Goal: Use online tool/utility: Utilize a website feature to perform a specific function

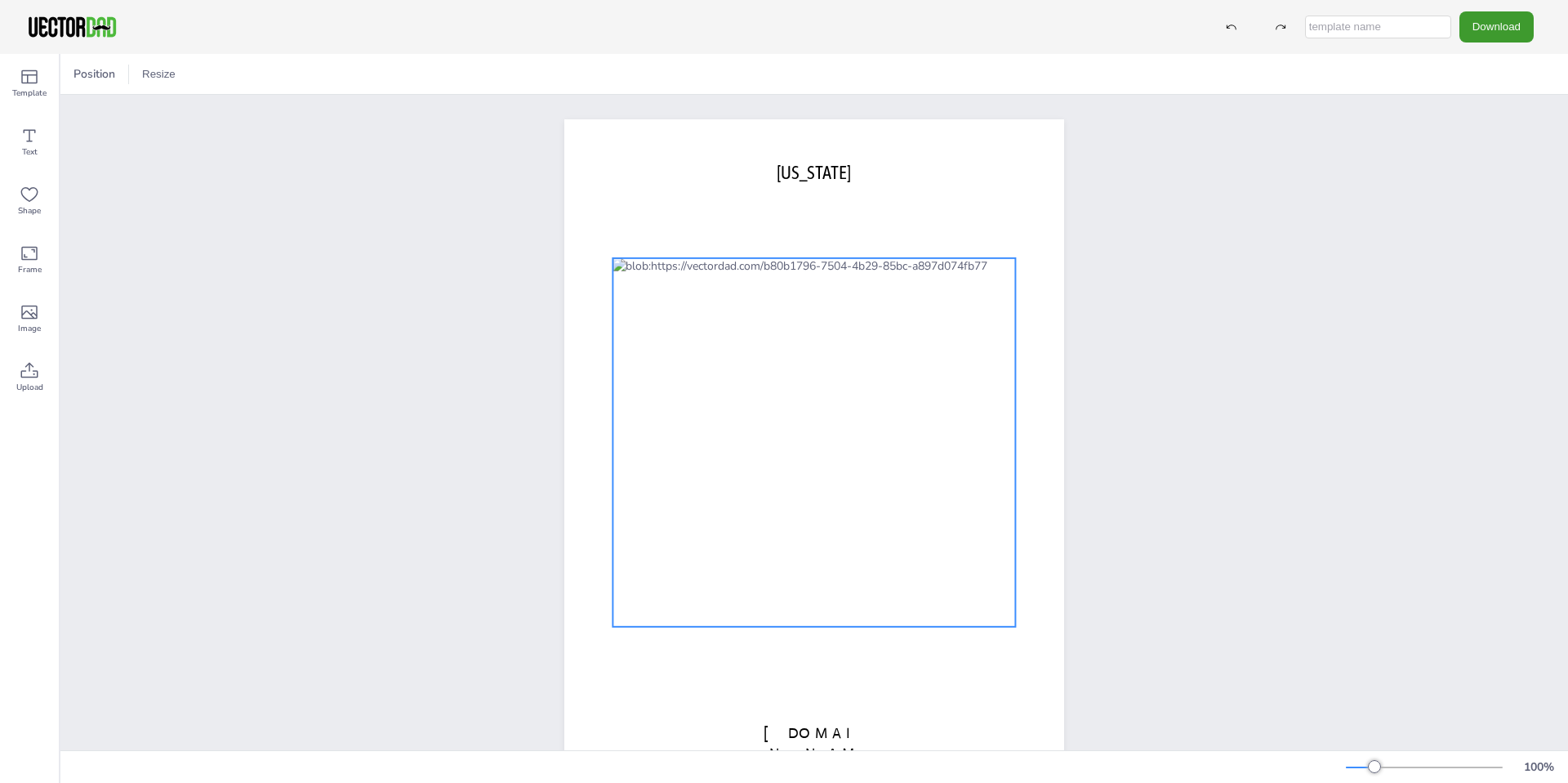
click at [814, 406] on div at bounding box center [813, 443] width 403 height 368
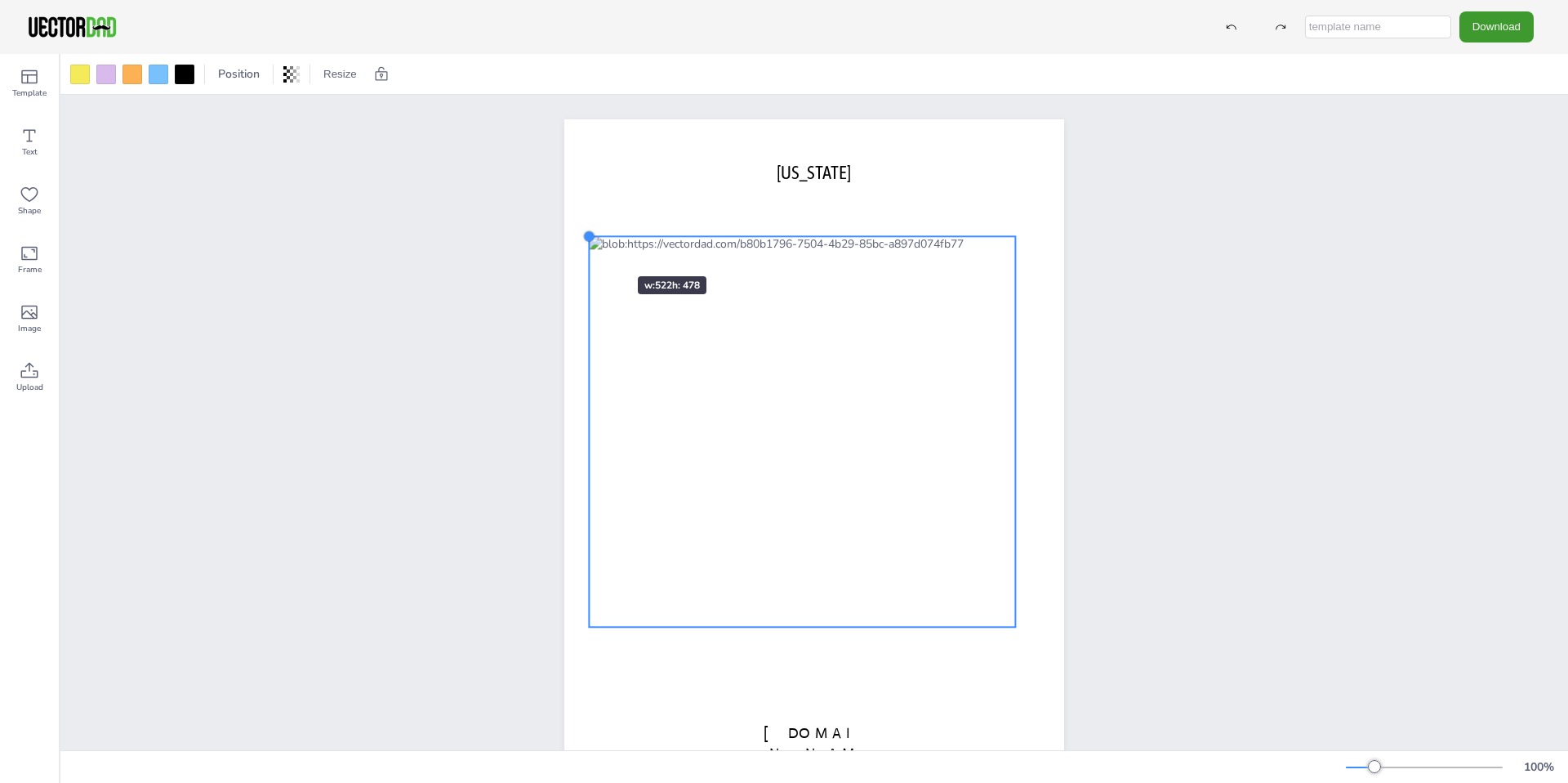
drag, startPoint x: 612, startPoint y: 257, endPoint x: 589, endPoint y: 247, distance: 25.1
click at [589, 247] on div "[DOMAIN_NAME] [US_STATE]" at bounding box center [813, 442] width 500 height 646
click at [693, 487] on div at bounding box center [802, 431] width 426 height 390
click at [695, 482] on div at bounding box center [802, 431] width 426 height 390
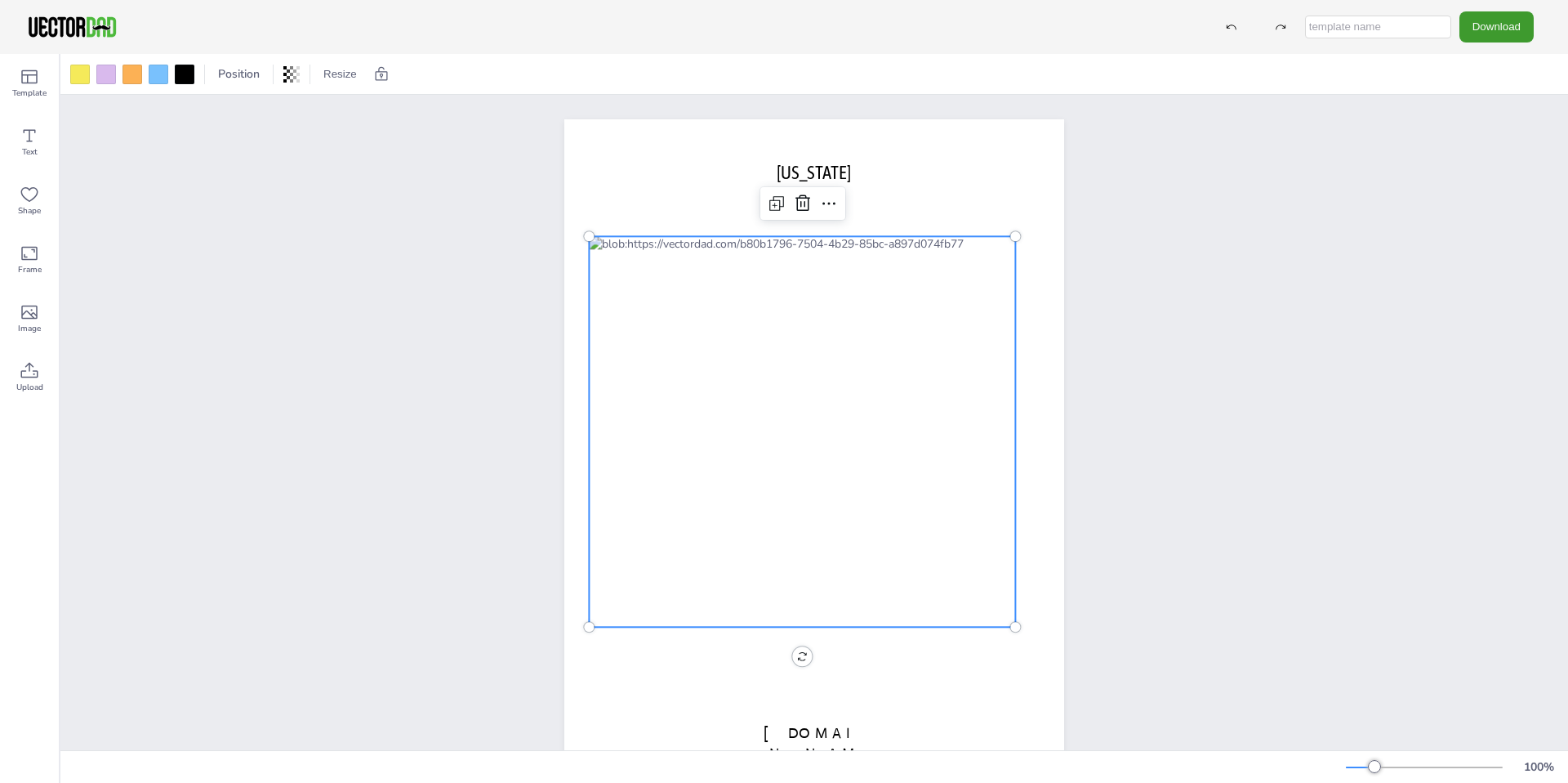
click at [695, 482] on div at bounding box center [802, 431] width 426 height 390
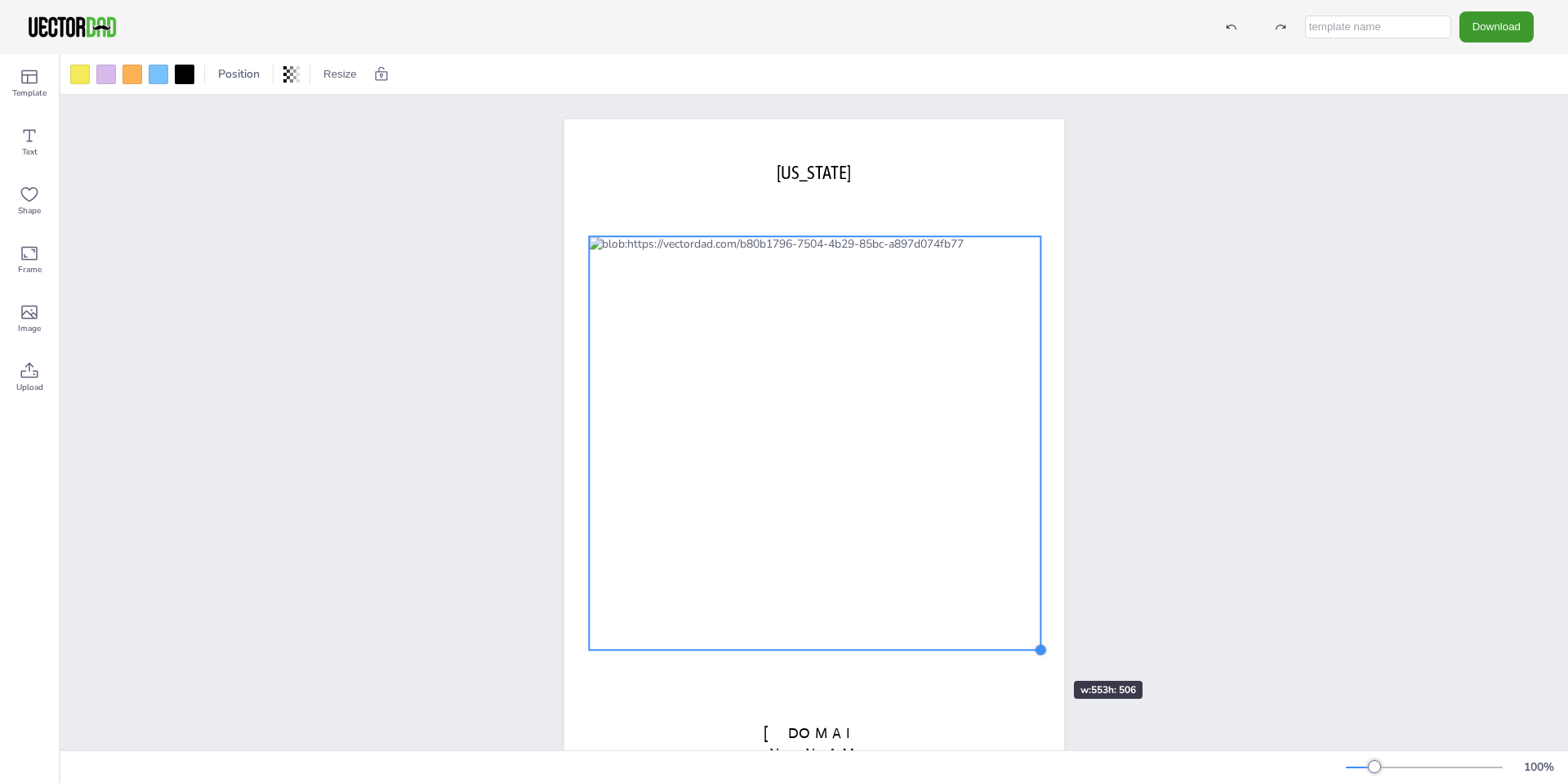
drag, startPoint x: 1019, startPoint y: 628, endPoint x: 1021, endPoint y: 650, distance: 22.1
click at [1021, 650] on div "[DOMAIN_NAME] [US_STATE]" at bounding box center [813, 442] width 500 height 646
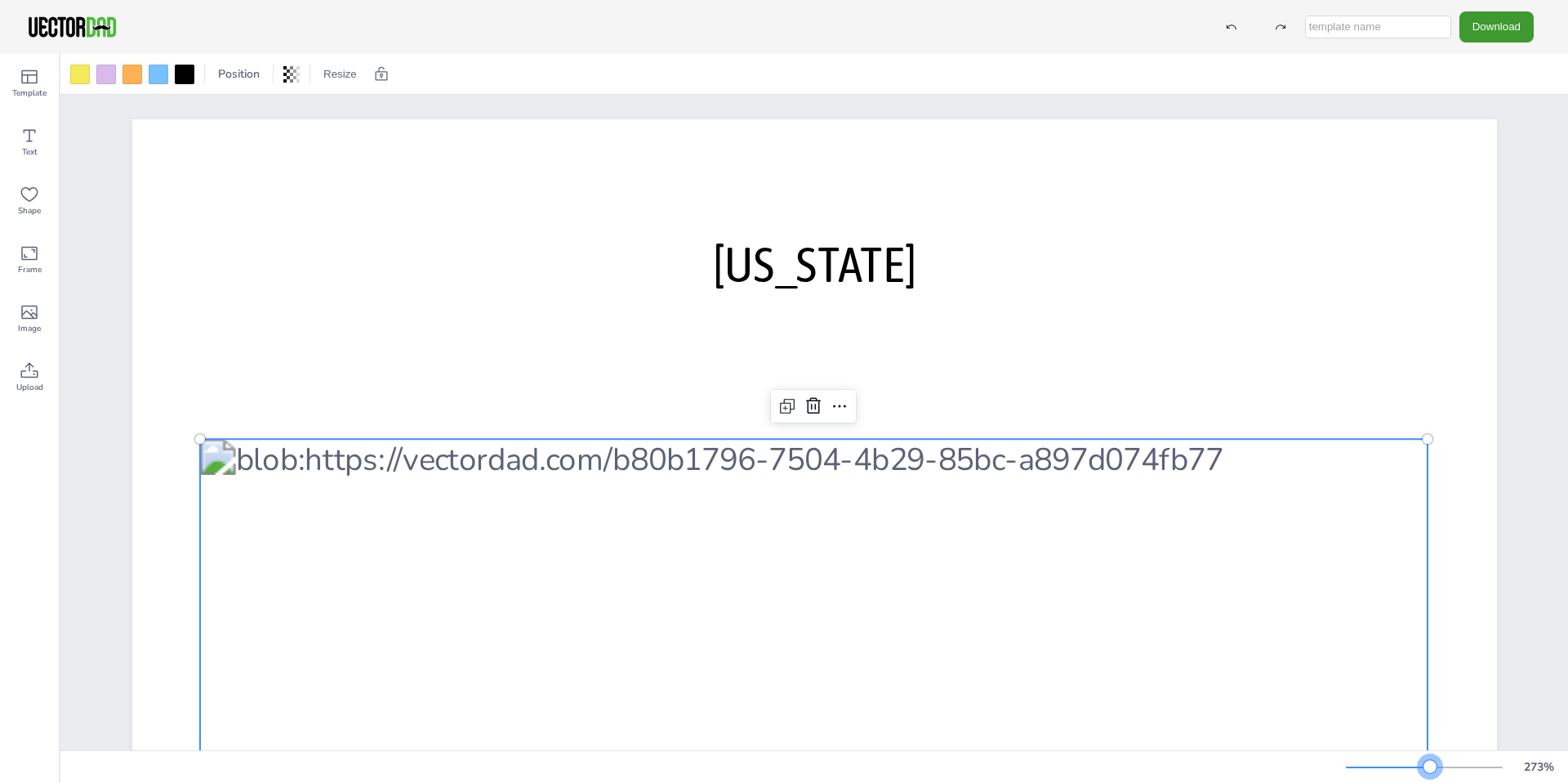
drag, startPoint x: 1371, startPoint y: 762, endPoint x: 1432, endPoint y: 756, distance: 61.3
click at [1432, 756] on div "273 %" at bounding box center [1454, 767] width 216 height 26
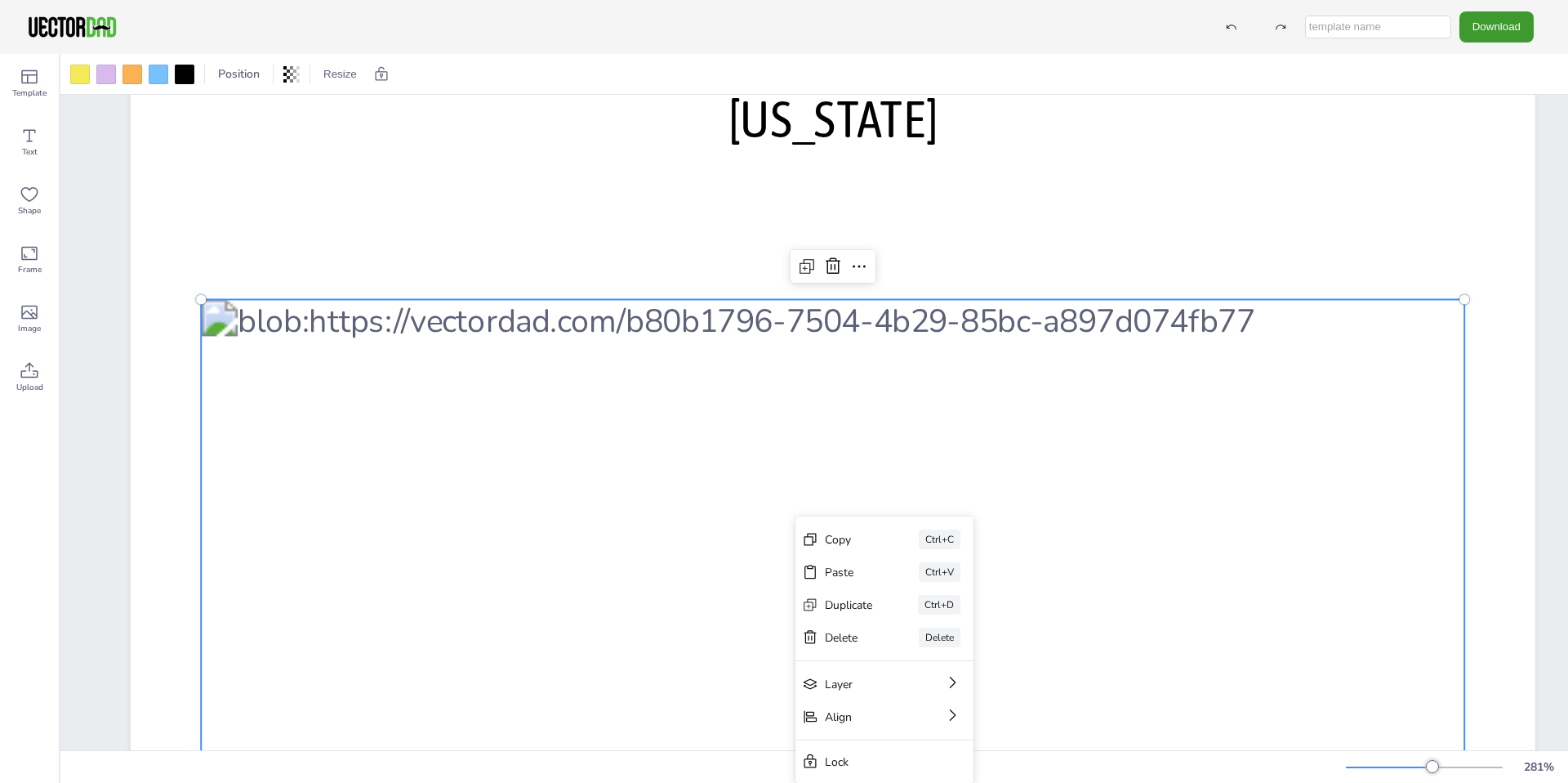
scroll to position [285, 0]
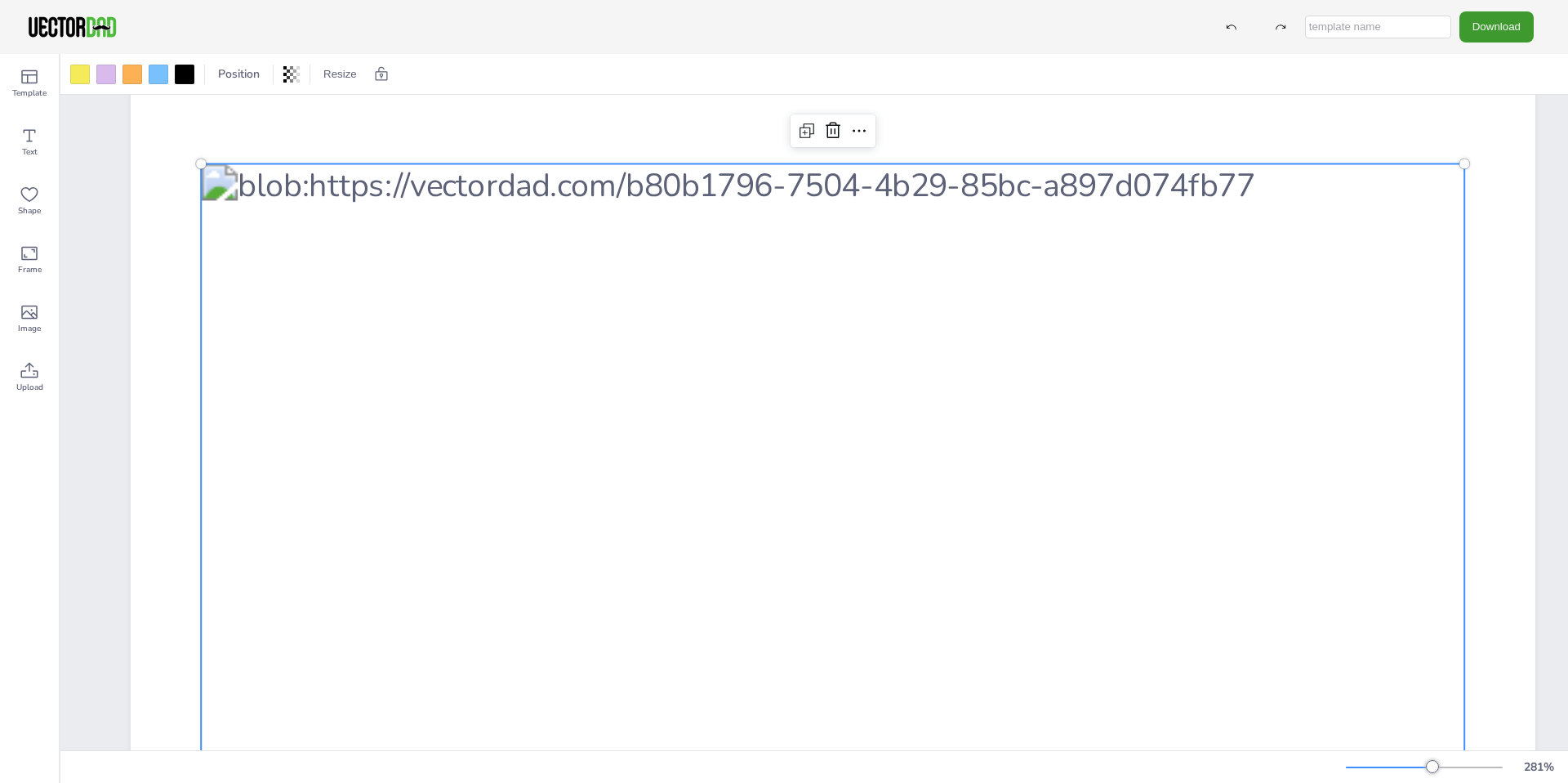
click at [803, 244] on div at bounding box center [833, 741] width 1263 height 1157
click at [810, 264] on icon at bounding box center [818, 267] width 16 height 16
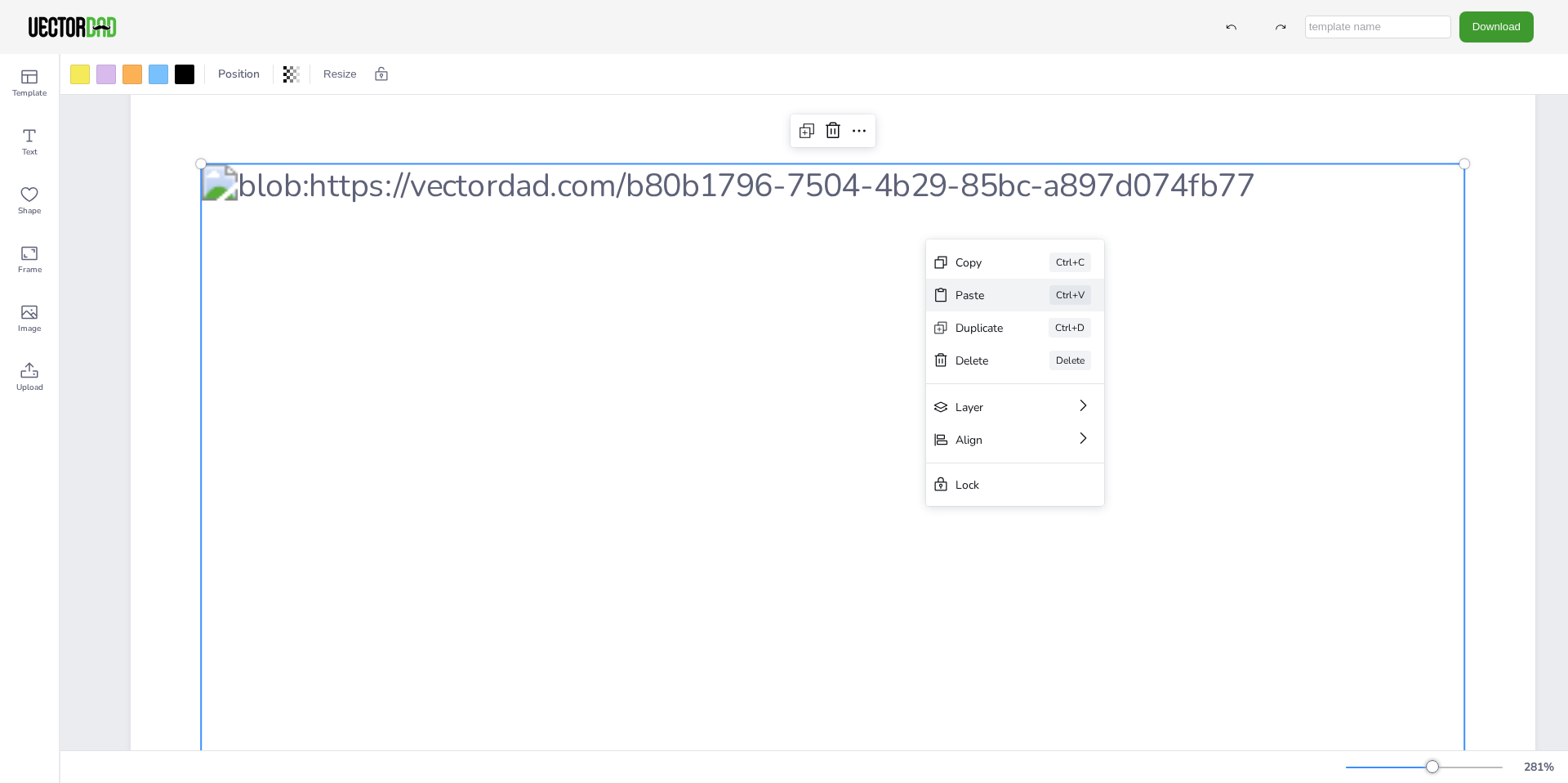
click at [941, 283] on div "Paste Ctrl+V" at bounding box center [1015, 295] width 178 height 33
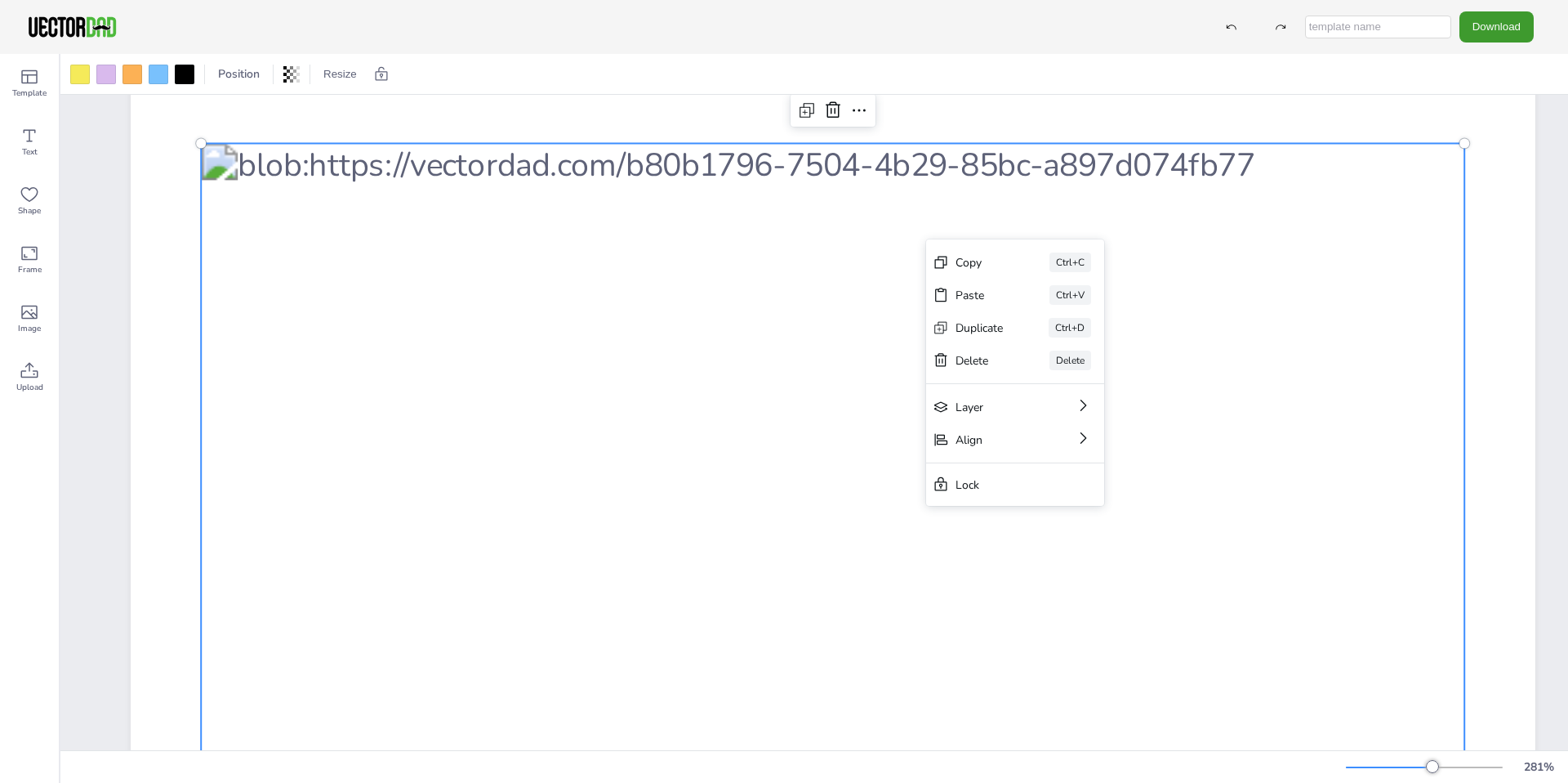
scroll to position [310, 0]
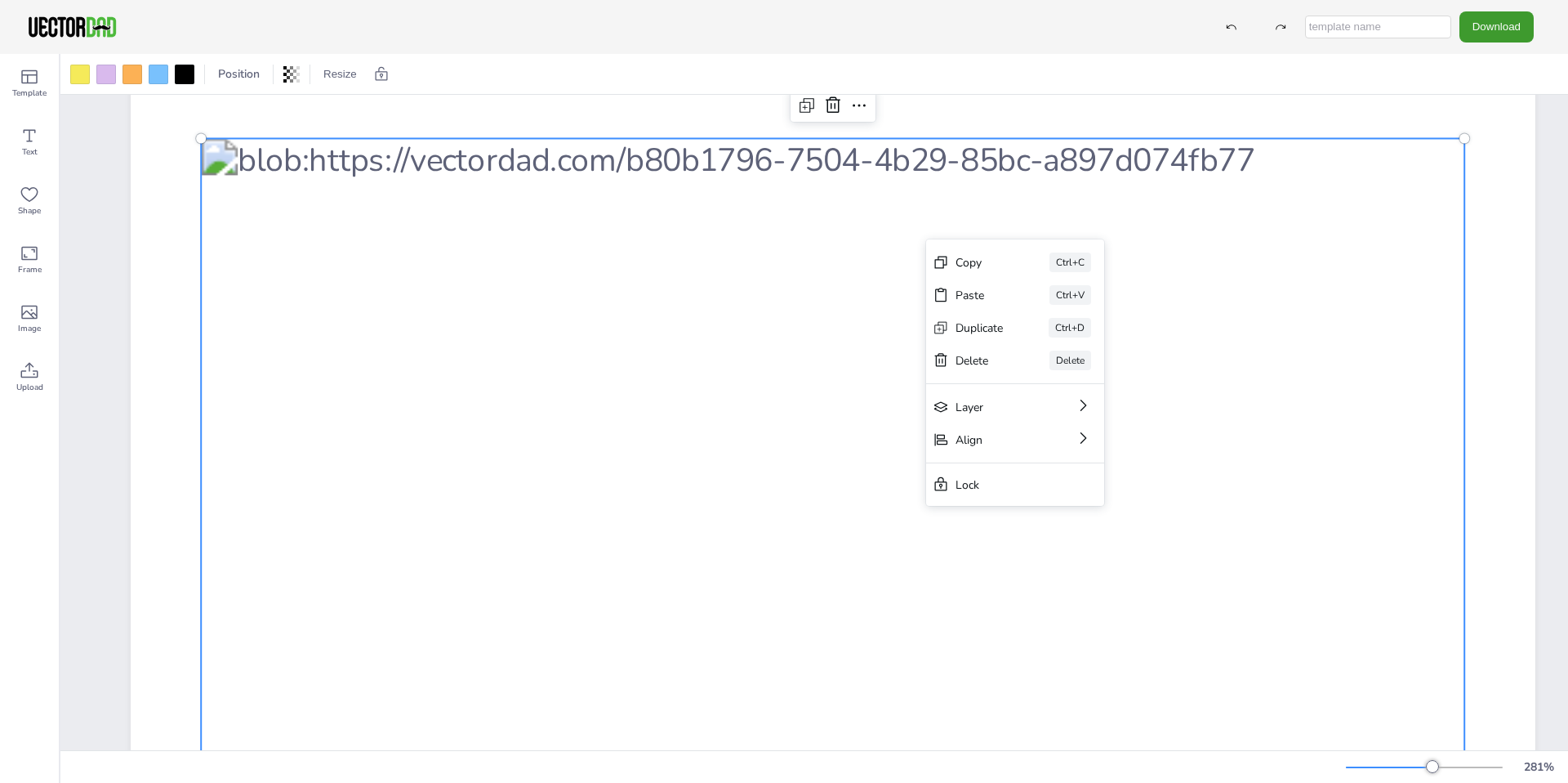
click at [842, 353] on div at bounding box center [833, 716] width 1263 height 1157
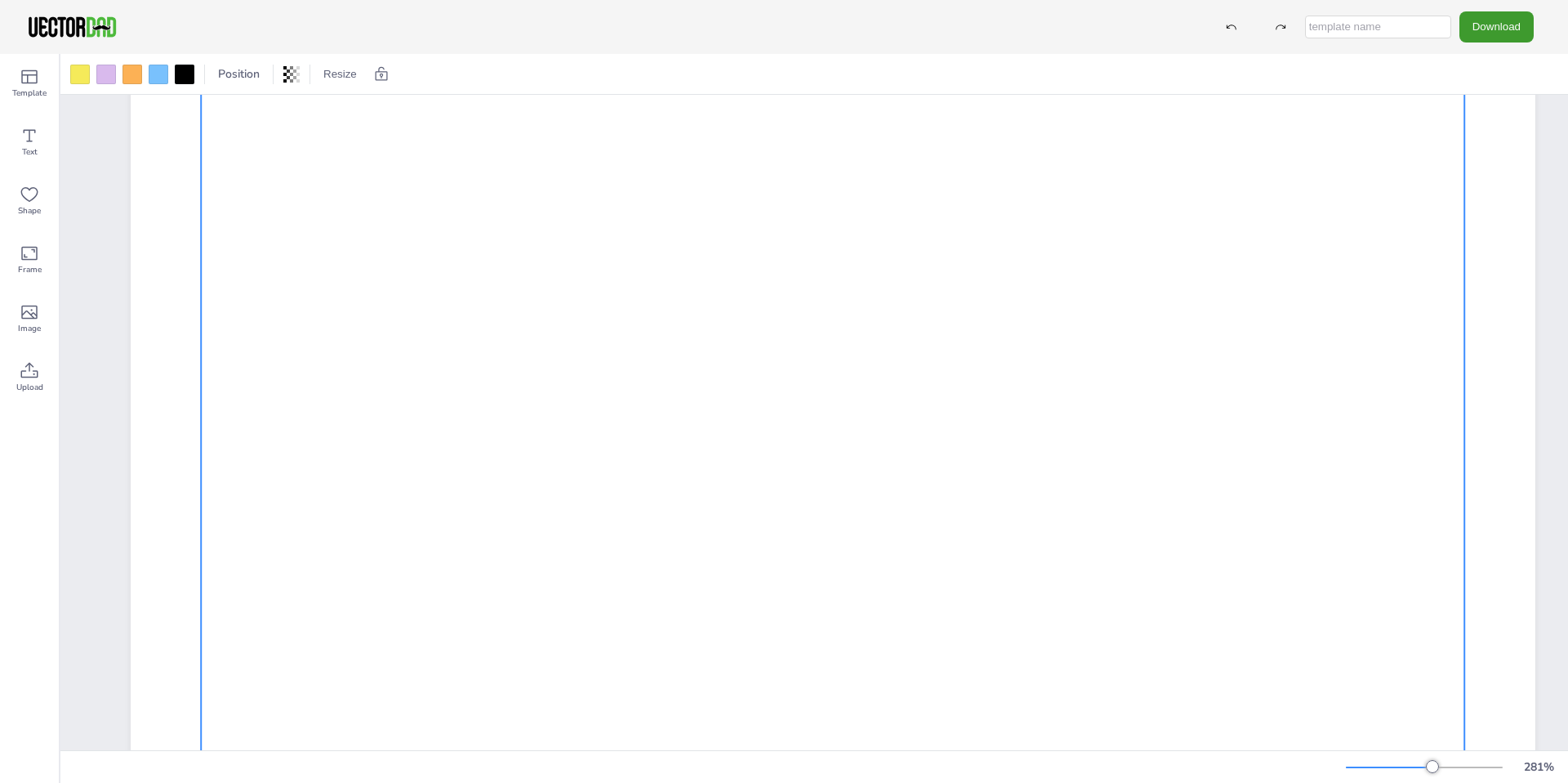
scroll to position [412, 0]
click at [1025, 446] on div at bounding box center [833, 615] width 1263 height 1157
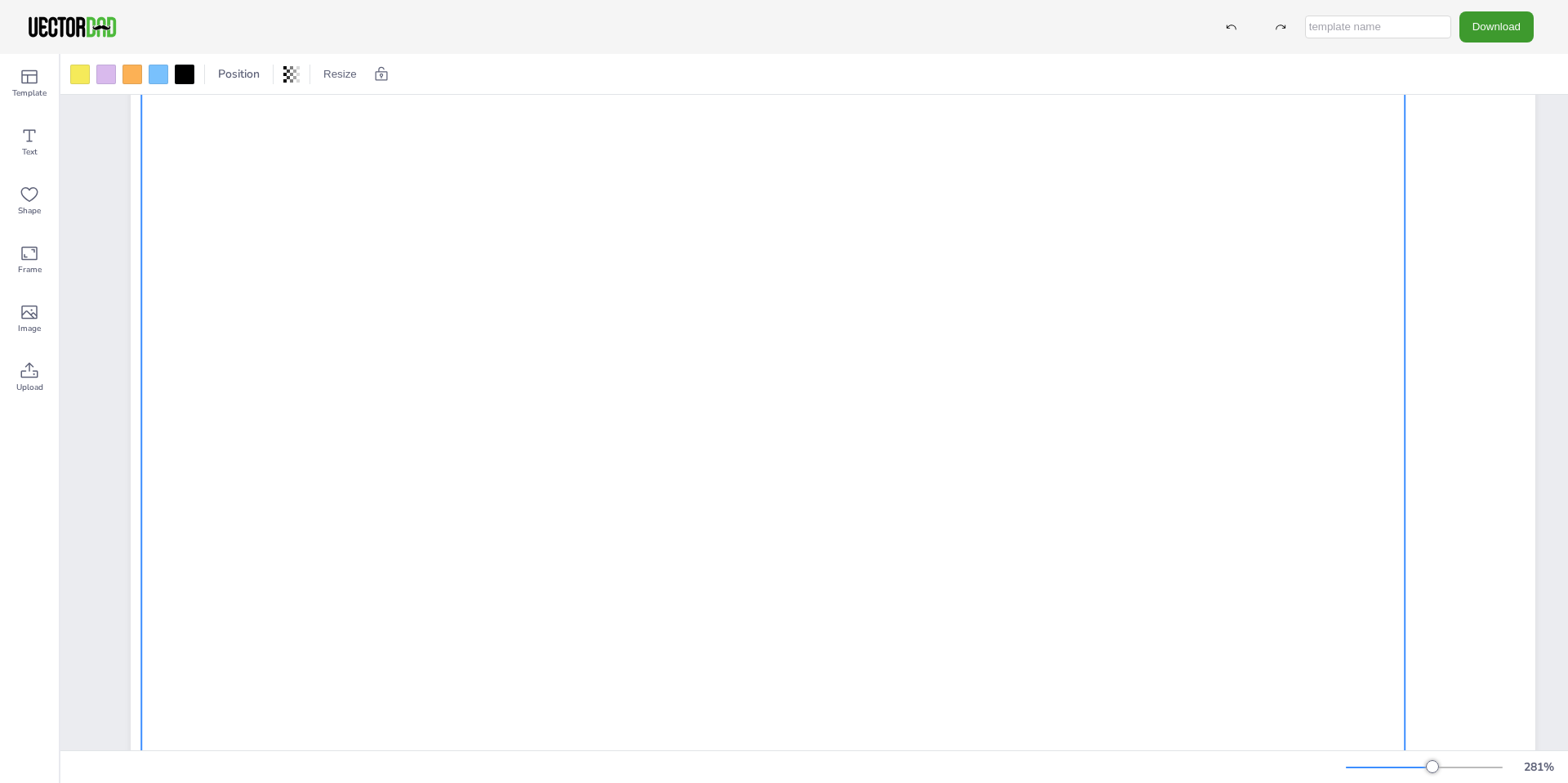
drag, startPoint x: 1015, startPoint y: 459, endPoint x: 956, endPoint y: 428, distance: 66.6
click at [956, 428] on div at bounding box center [773, 582] width 1263 height 1157
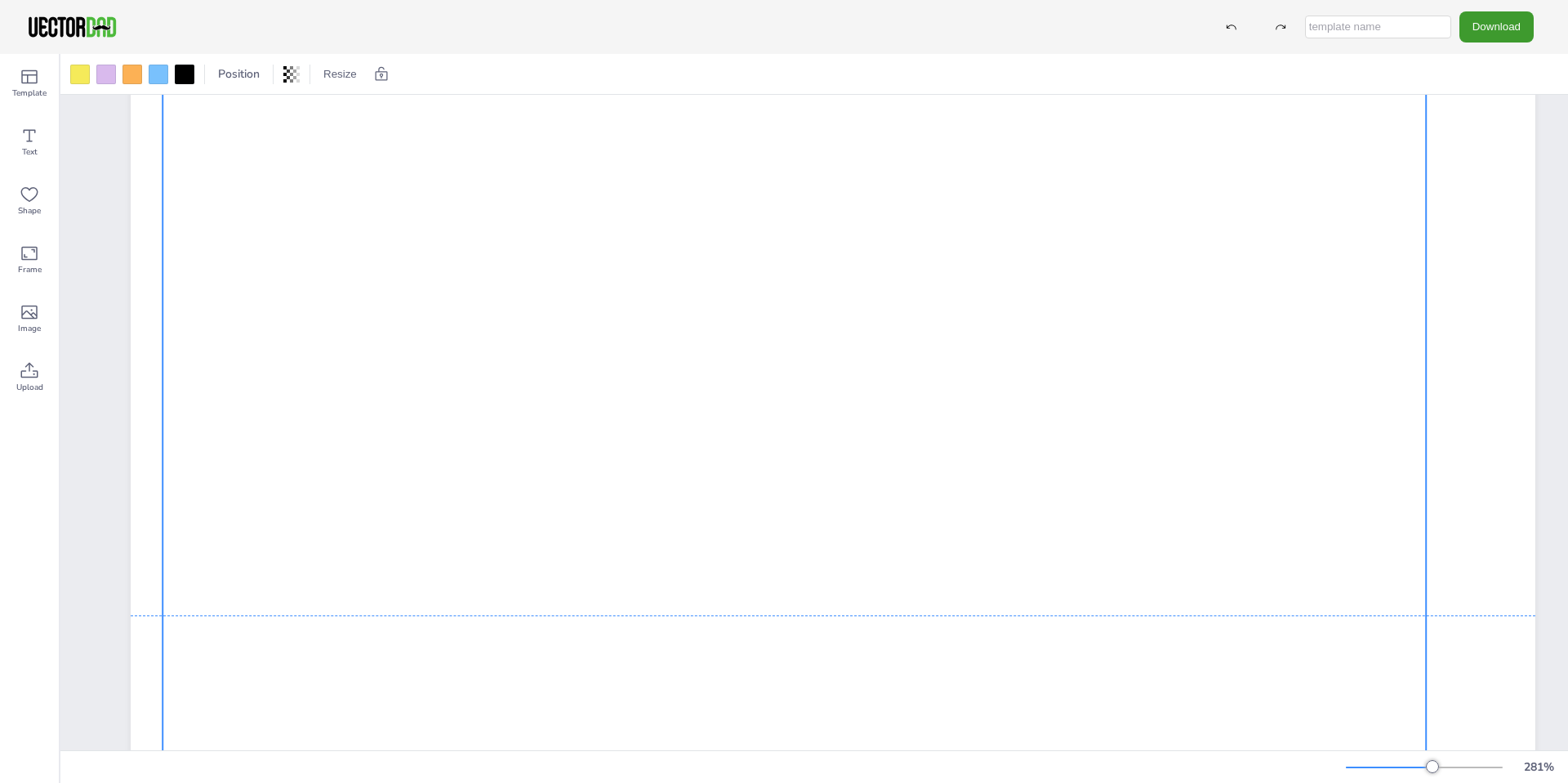
drag, startPoint x: 1041, startPoint y: 449, endPoint x: 1062, endPoint y: 480, distance: 37.4
click at [1062, 480] on div at bounding box center [794, 615] width 1263 height 1157
click at [194, 86] on div at bounding box center [184, 74] width 26 height 26
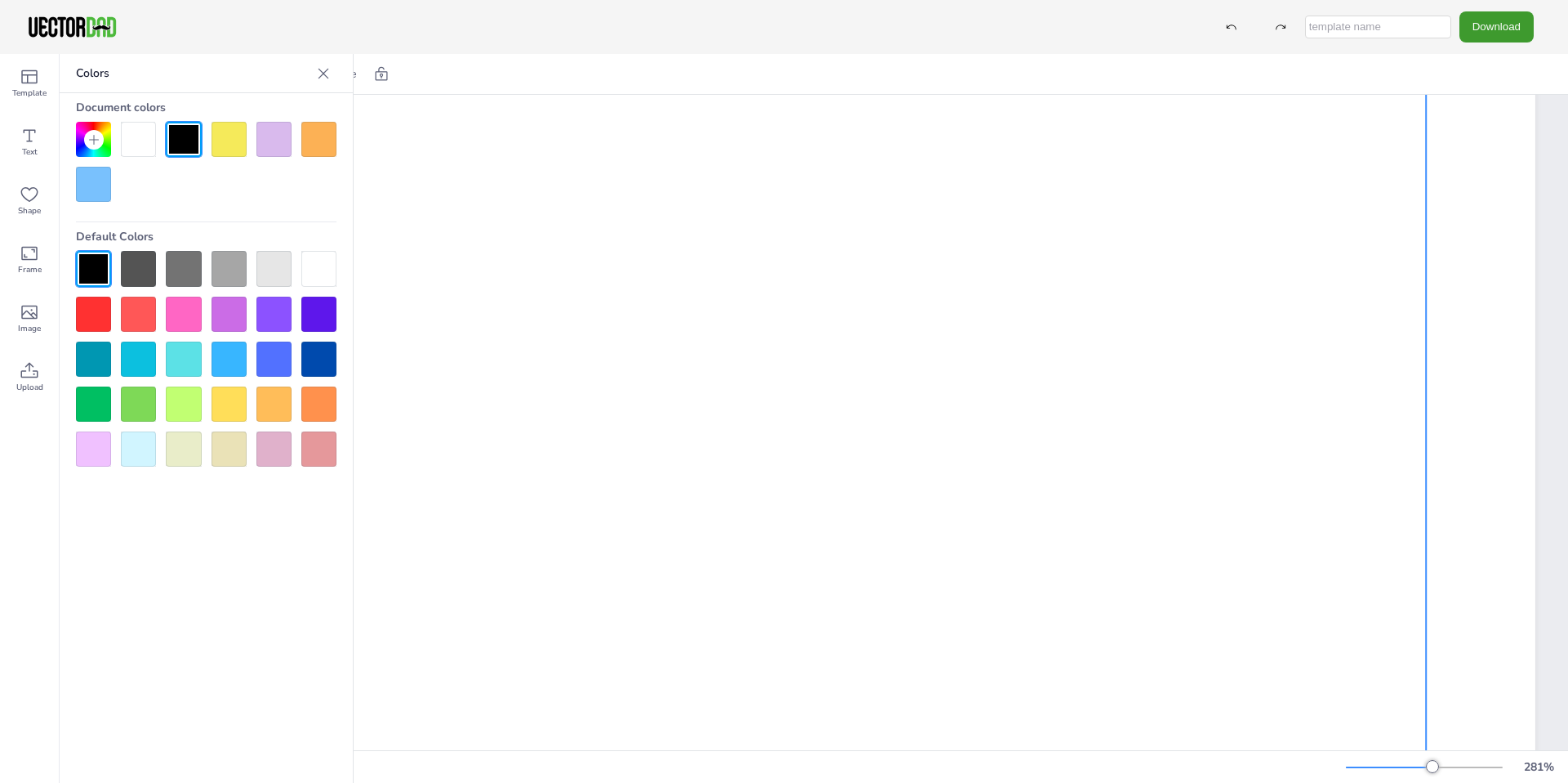
click at [145, 126] on div at bounding box center [138, 139] width 35 height 35
click at [171, 131] on div at bounding box center [183, 139] width 35 height 35
click at [240, 146] on div at bounding box center [229, 139] width 35 height 35
click at [178, 142] on div at bounding box center [183, 139] width 35 height 35
click at [36, 199] on icon at bounding box center [30, 194] width 20 height 20
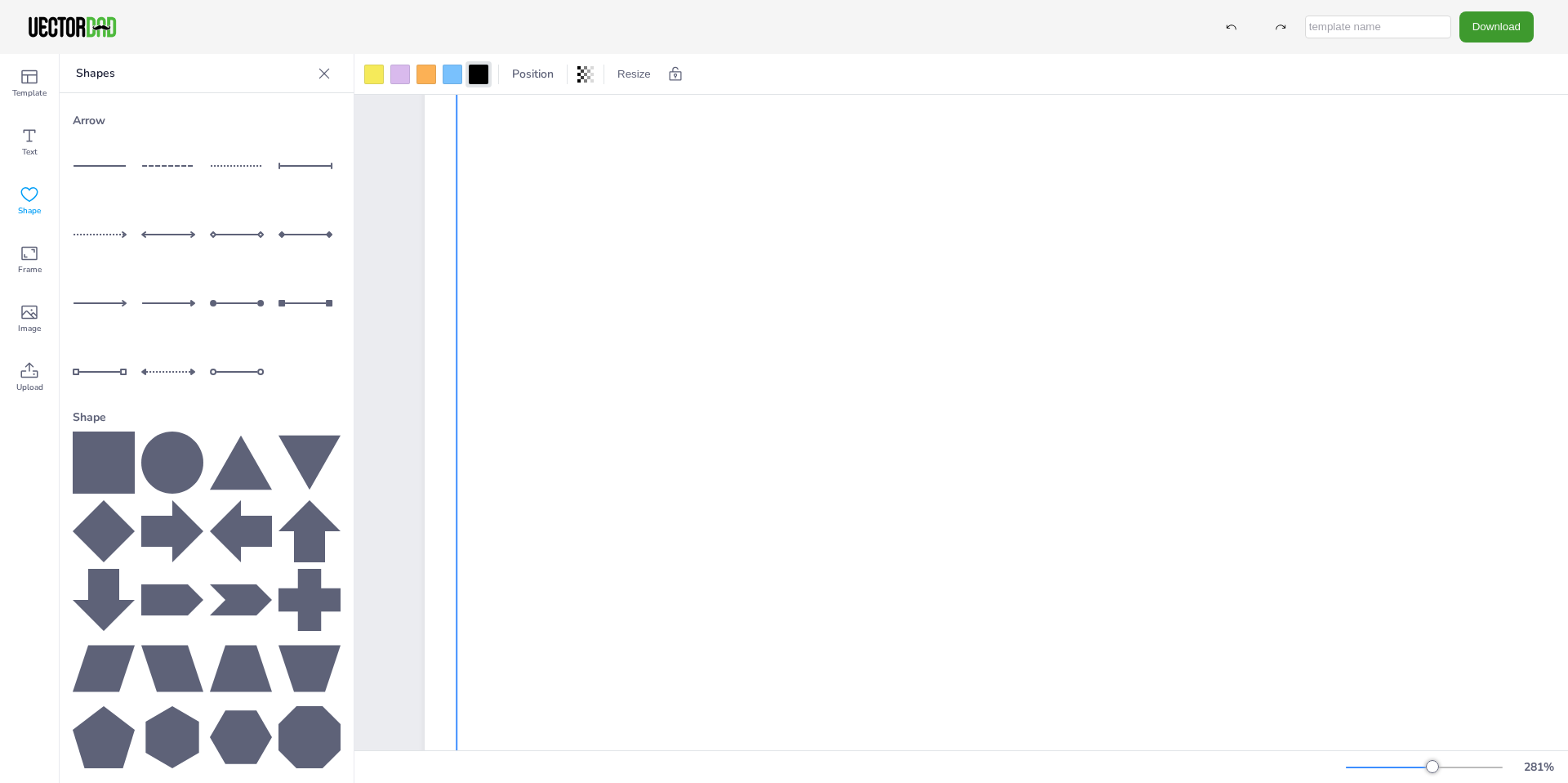
click at [590, 603] on div at bounding box center [1087, 615] width 1263 height 1157
click at [587, 598] on div at bounding box center [1086, 610] width 1263 height 1157
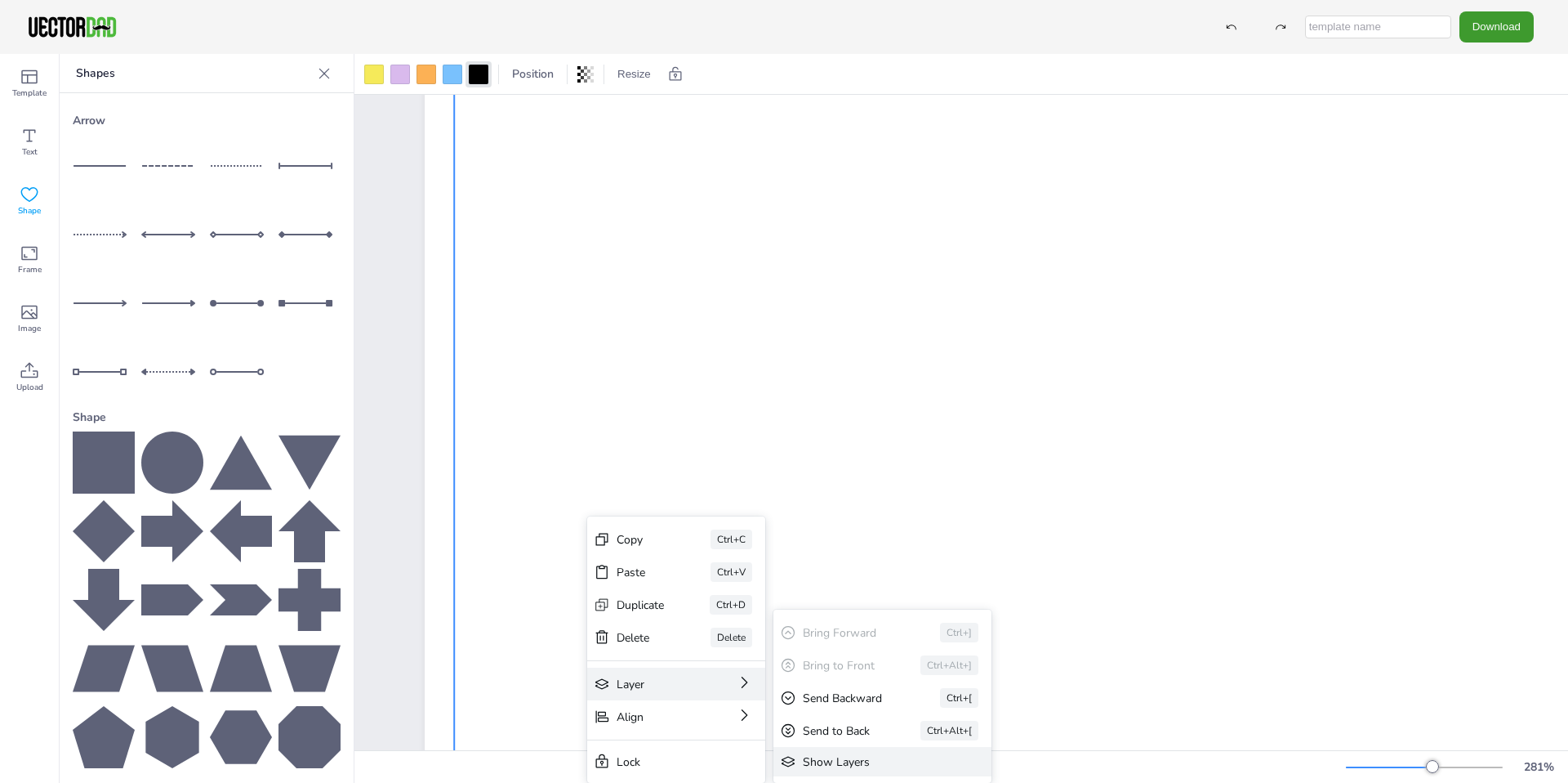
click at [824, 751] on div "Show Layers" at bounding box center [882, 761] width 218 height 29
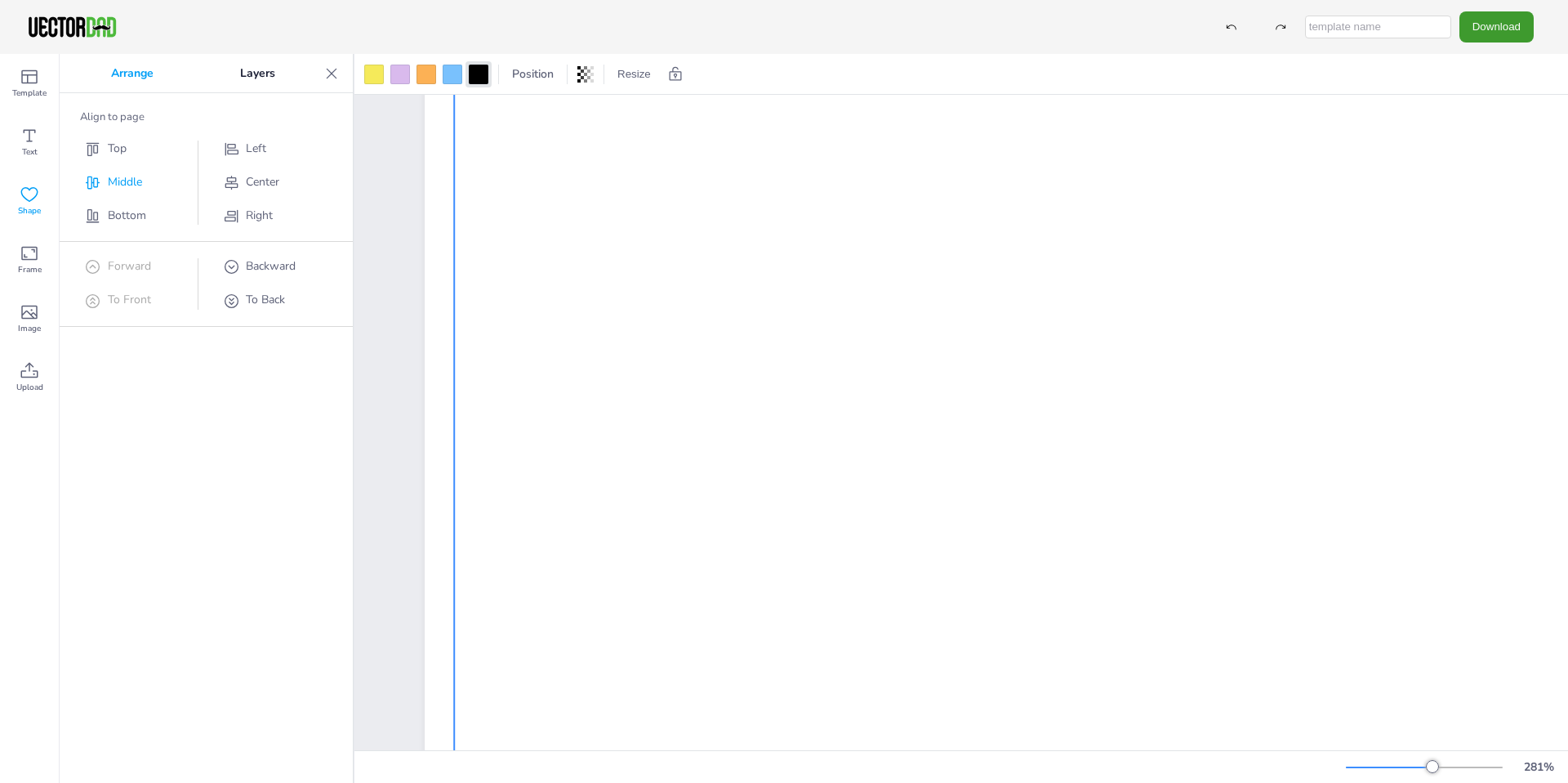
click at [116, 176] on span "Middle" at bounding box center [125, 181] width 34 height 15
click at [111, 150] on span "Top" at bounding box center [117, 148] width 19 height 15
click at [1119, 231] on div at bounding box center [1086, 286] width 1263 height 1157
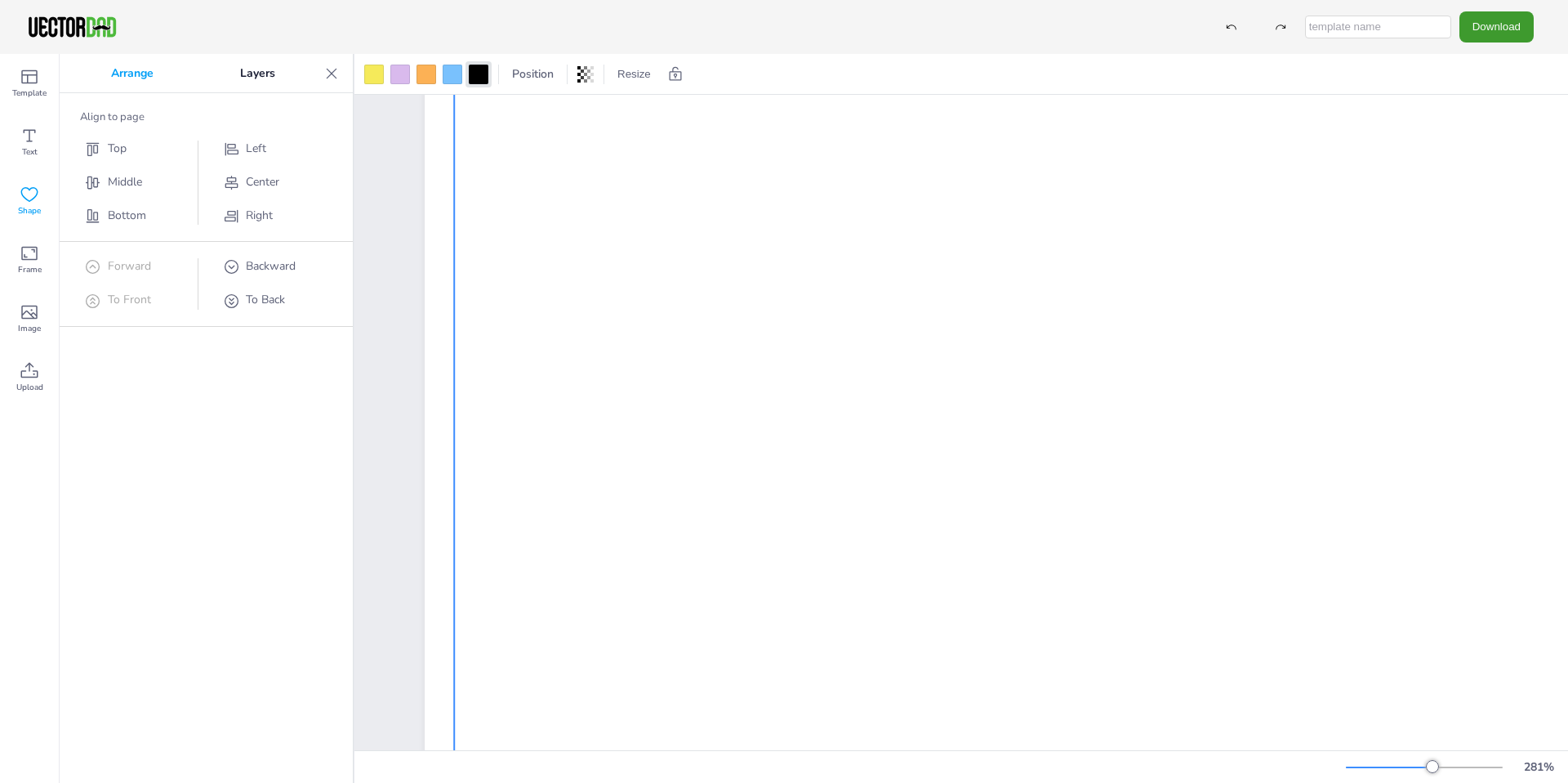
click at [1168, 234] on div at bounding box center [1086, 286] width 1263 height 1157
click at [1153, 234] on div at bounding box center [1086, 286] width 1263 height 1157
click at [1155, 234] on div at bounding box center [1086, 286] width 1263 height 1157
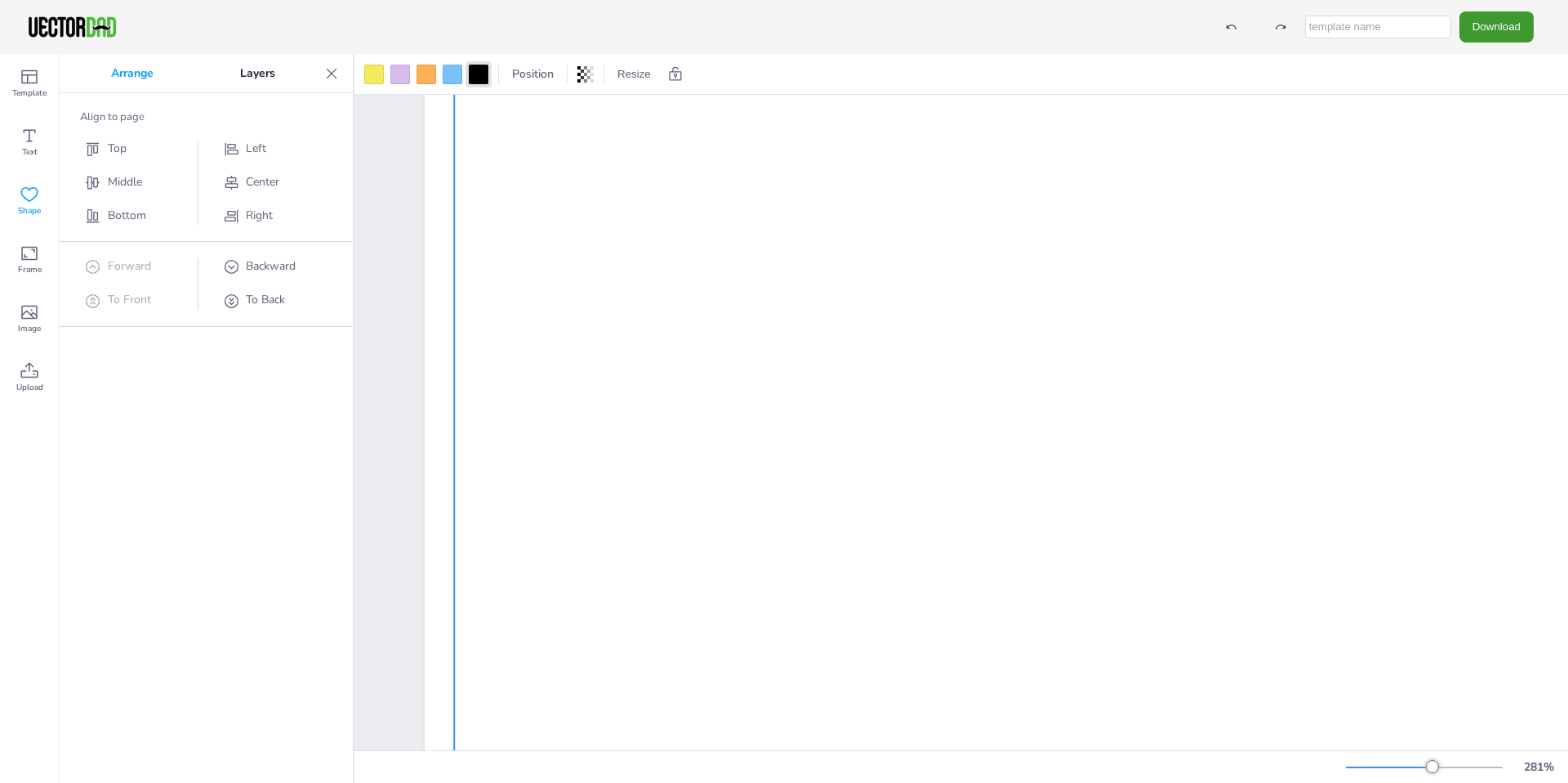
click at [1155, 234] on div at bounding box center [1086, 286] width 1263 height 1157
click at [261, 184] on span "Center" at bounding box center [262, 181] width 34 height 15
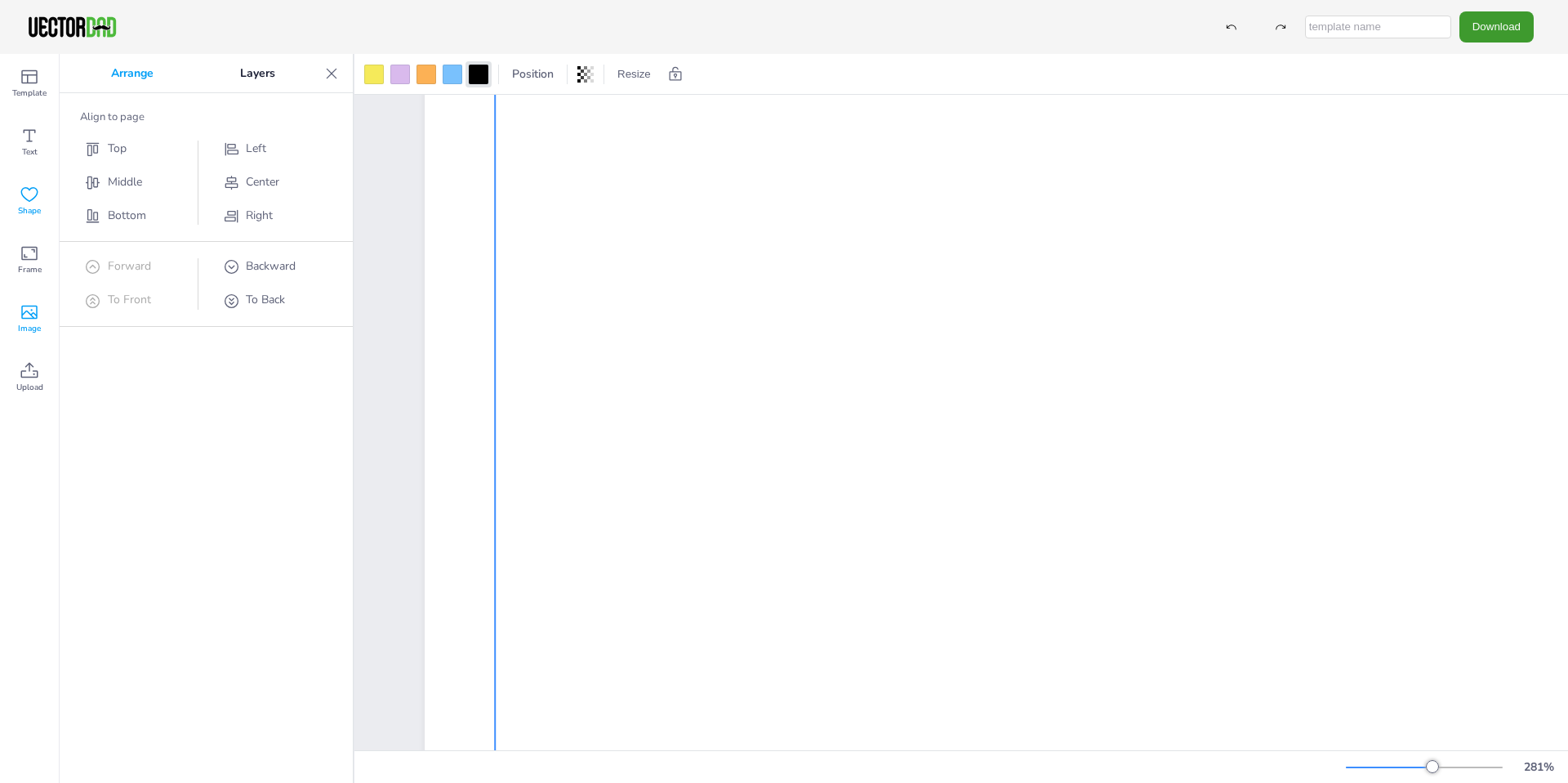
click at [36, 312] on icon at bounding box center [29, 312] width 16 height 14
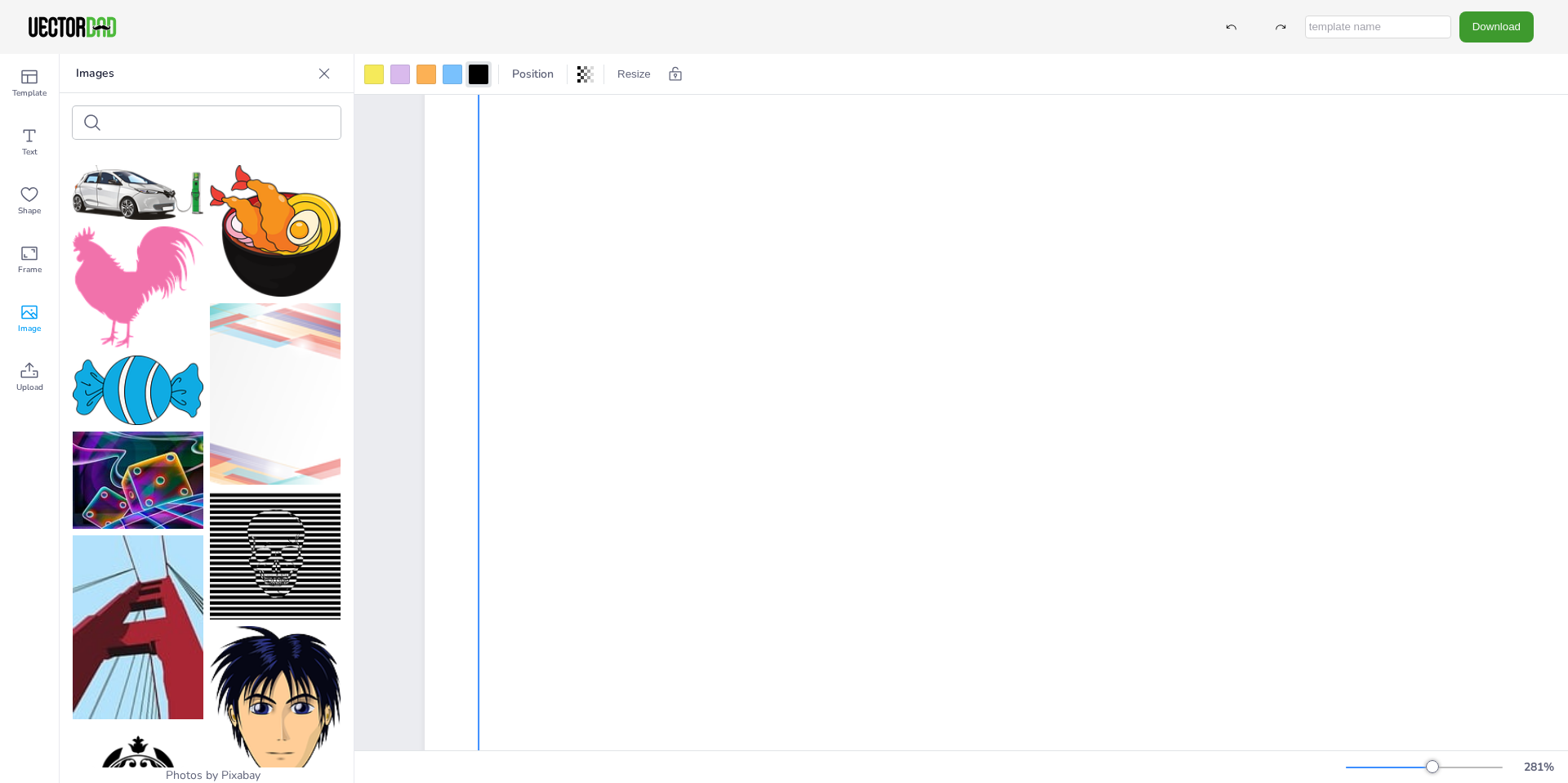
drag, startPoint x: 815, startPoint y: 318, endPoint x: 799, endPoint y: 332, distance: 21.3
click at [799, 332] on div at bounding box center [1110, 302] width 1263 height 1157
click at [1393, 762] on div at bounding box center [1424, 767] width 157 height 13
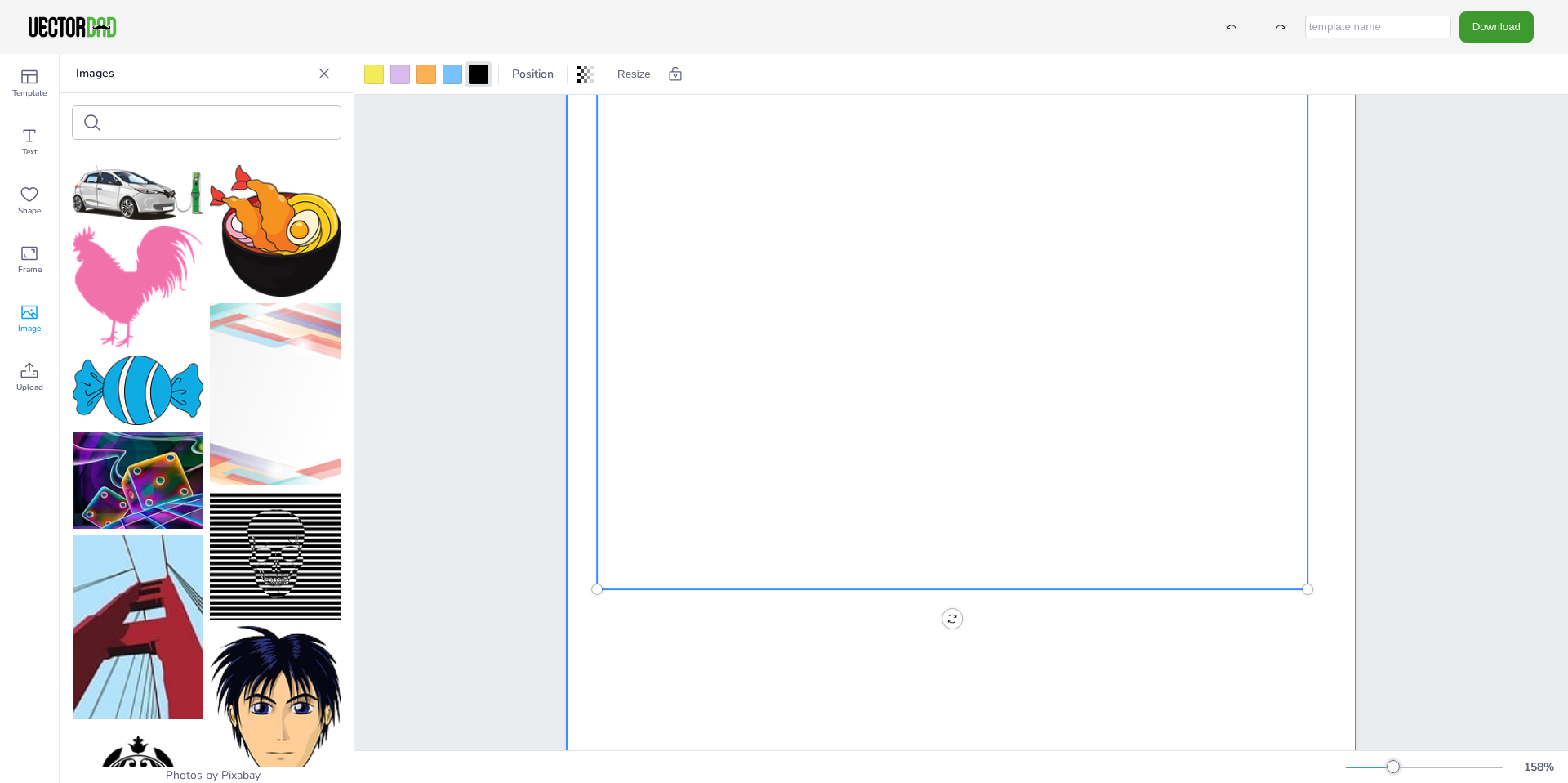
scroll to position [83, 0]
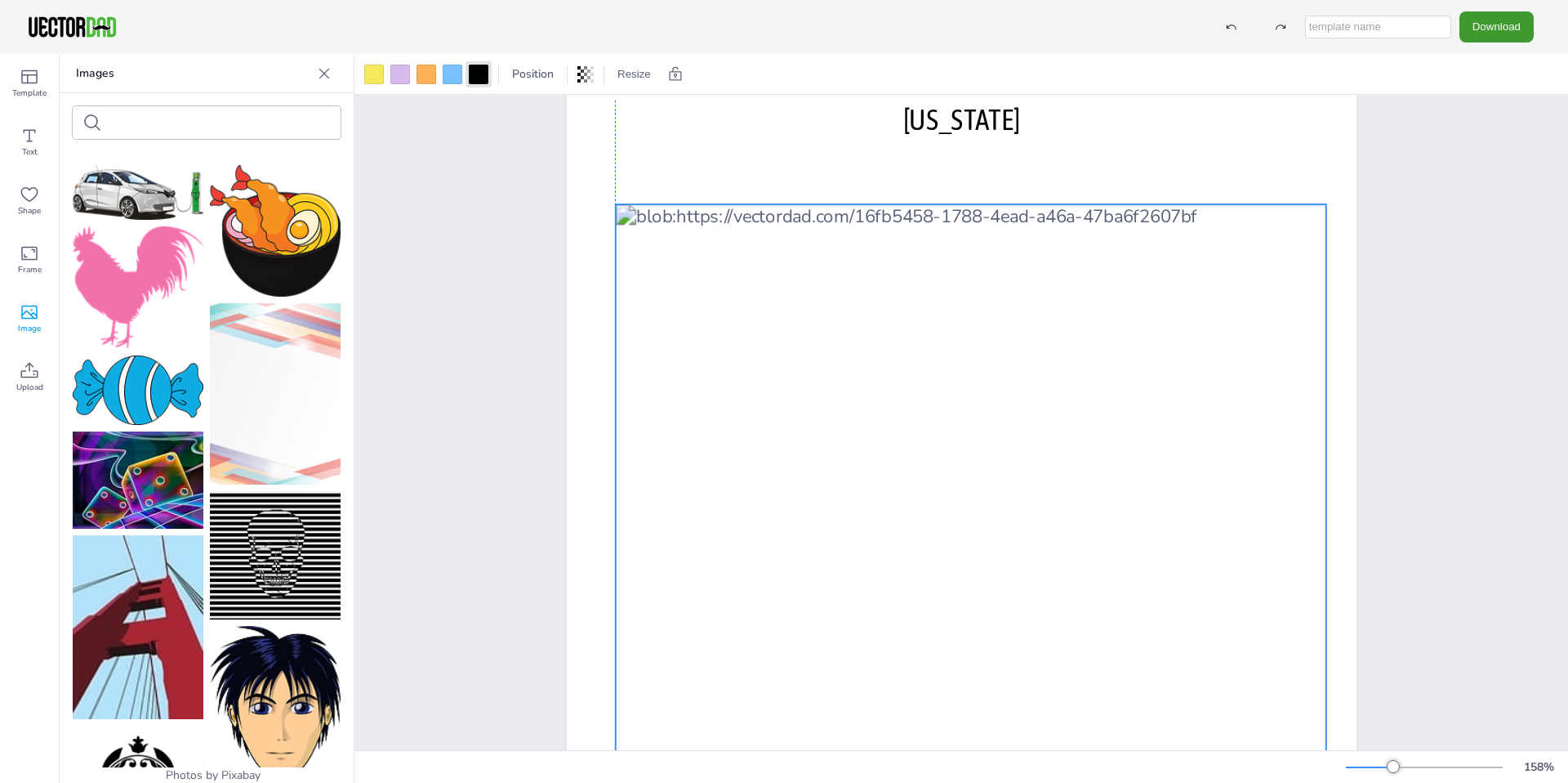
drag, startPoint x: 1180, startPoint y: 473, endPoint x: 1202, endPoint y: 633, distance: 161.5
click at [1202, 633] on div at bounding box center [969, 529] width 710 height 651
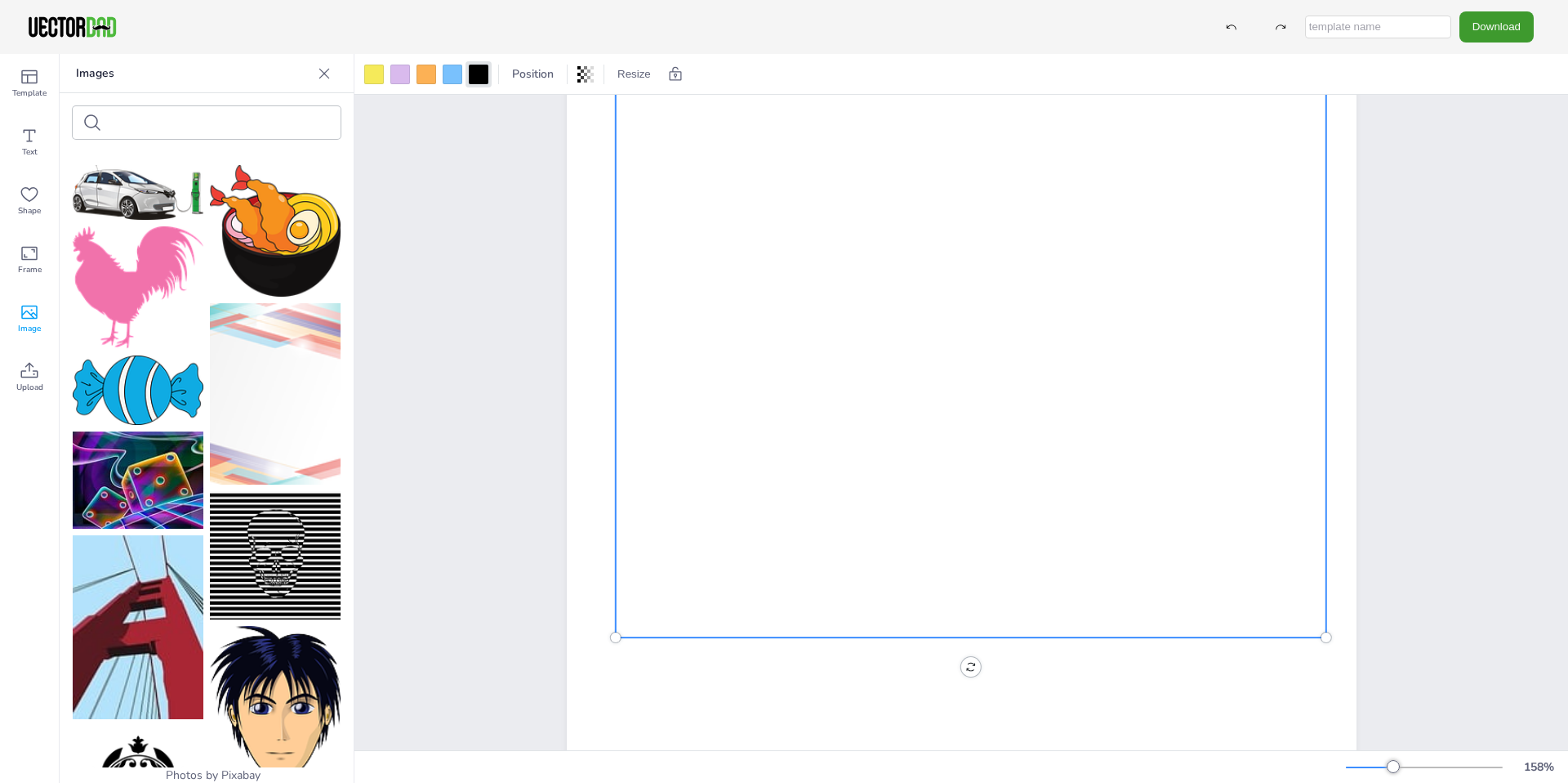
scroll to position [334, 0]
